Goal: Information Seeking & Learning: Learn about a topic

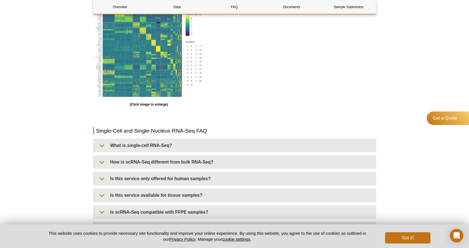
scroll to position [507, 0]
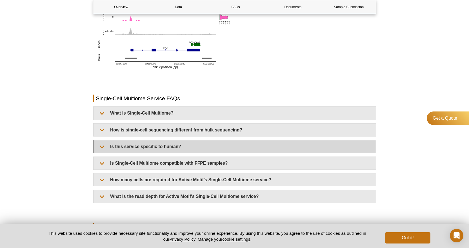
scroll to position [648, 0]
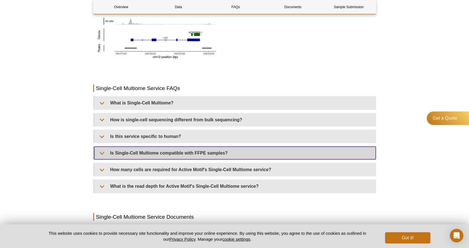
click at [102, 152] on summary "Is Single-Cell Multiome compatible with FFPE samples?​" at bounding box center [234, 153] width 281 height 13
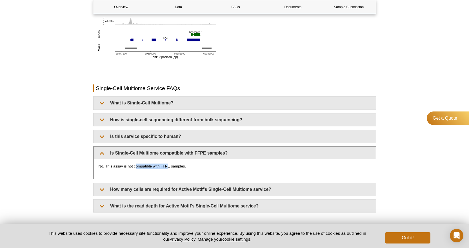
drag, startPoint x: 142, startPoint y: 166, endPoint x: 174, endPoint y: 165, distance: 32.4
click at [169, 165] on p "No. This assay is not compatible with FFPE samples." at bounding box center [235, 167] width 273 height 6
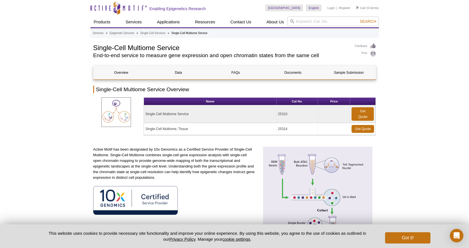
scroll to position [0, 0]
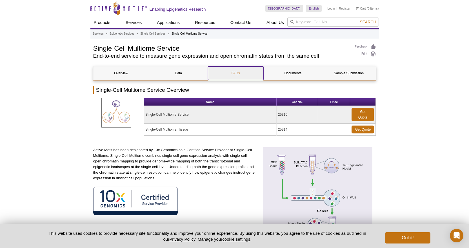
click at [231, 69] on link "FAQs" at bounding box center [235, 73] width 55 height 14
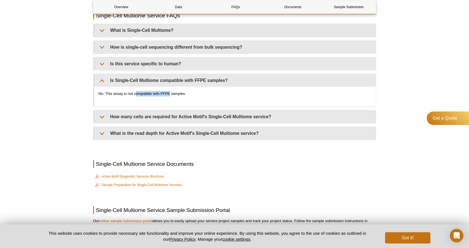
scroll to position [715, 0]
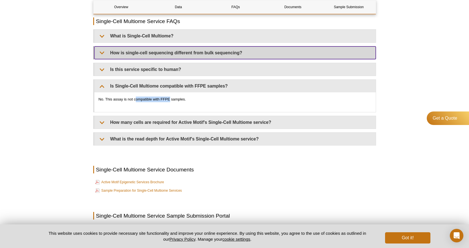
click at [101, 49] on summary "How is single-cell sequencing different from bulk sequencing?" at bounding box center [234, 52] width 281 height 13
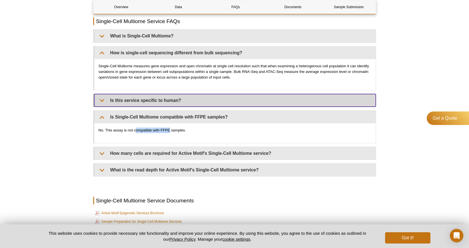
click at [98, 97] on summary "Is this service specific to human?" at bounding box center [234, 100] width 281 height 13
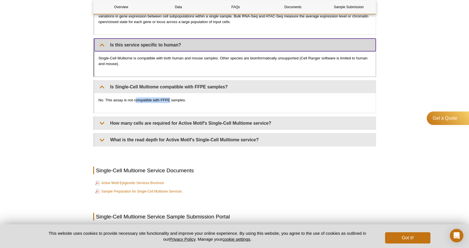
scroll to position [771, 0]
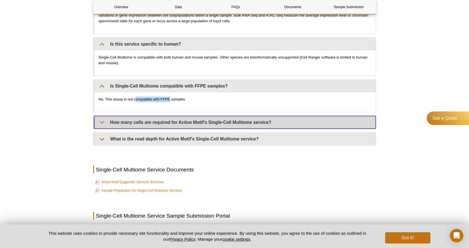
click at [140, 124] on summary "How many cells are required for Active Motif's Single-Cell Multiome service?​" at bounding box center [234, 122] width 281 height 13
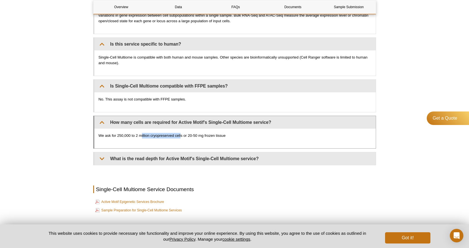
drag, startPoint x: 154, startPoint y: 135, endPoint x: 182, endPoint y: 135, distance: 28.2
click at [181, 135] on p "We ask for 250,000 to 2 million cryopreserved cells or 20-50 mg frozen tissue​" at bounding box center [235, 136] width 273 height 6
click at [226, 137] on p "We ask for 250,000 to 2 million cryopreserved cells or 20-50 mg frozen tissue​" at bounding box center [235, 136] width 273 height 6
drag, startPoint x: 99, startPoint y: 134, endPoint x: 200, endPoint y: 135, distance: 100.5
click at [200, 135] on p "We ask for 250,000 to 2 million cryopreserved cells or 20-50 mg frozen tissue​" at bounding box center [235, 136] width 273 height 6
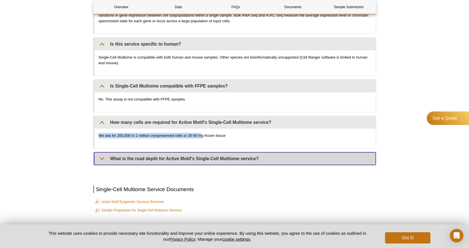
click at [100, 160] on summary "What is the read depth for Active Motif's Single-Cell Multiome service?​" at bounding box center [234, 158] width 281 height 13
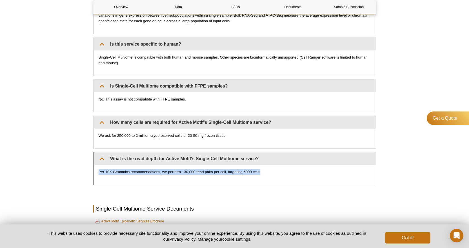
drag, startPoint x: 260, startPoint y: 172, endPoint x: 97, endPoint y: 175, distance: 162.2
click at [97, 175] on div "Per 10X Genomics recommendations, we perform ~30,000 read pairs per cell, targe…" at bounding box center [234, 175] width 281 height 20
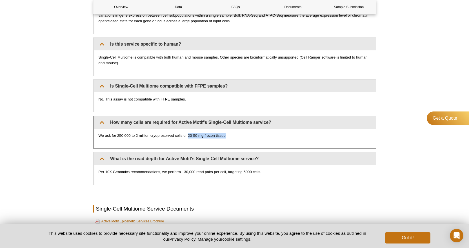
drag, startPoint x: 235, startPoint y: 136, endPoint x: 189, endPoint y: 143, distance: 47.0
click at [189, 143] on div "We ask for 250,000 to 2 million cryopreserved cells or 20-50 mg frozen tissue​" at bounding box center [234, 139] width 281 height 20
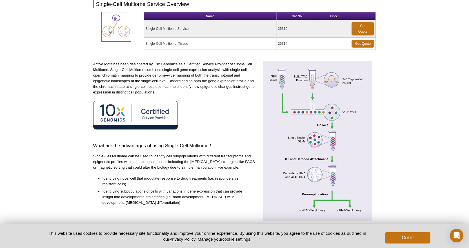
scroll to position [39, 0]
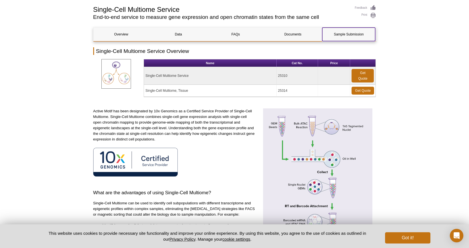
drag, startPoint x: 352, startPoint y: 33, endPoint x: 360, endPoint y: 45, distance: 14.1
click at [352, 34] on link "Sample Submission" at bounding box center [348, 35] width 53 height 14
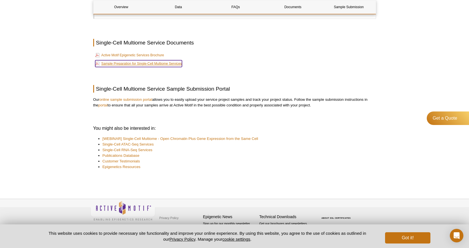
click at [160, 64] on link "Sample Preparation for Single-Cell Multiome Services" at bounding box center [138, 63] width 87 height 7
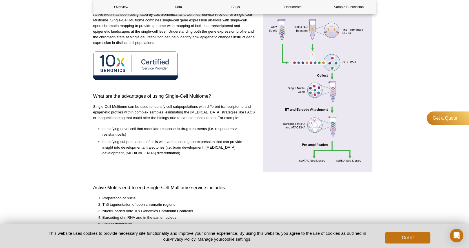
scroll to position [141, 0]
